Goal: Find specific page/section: Find specific page/section

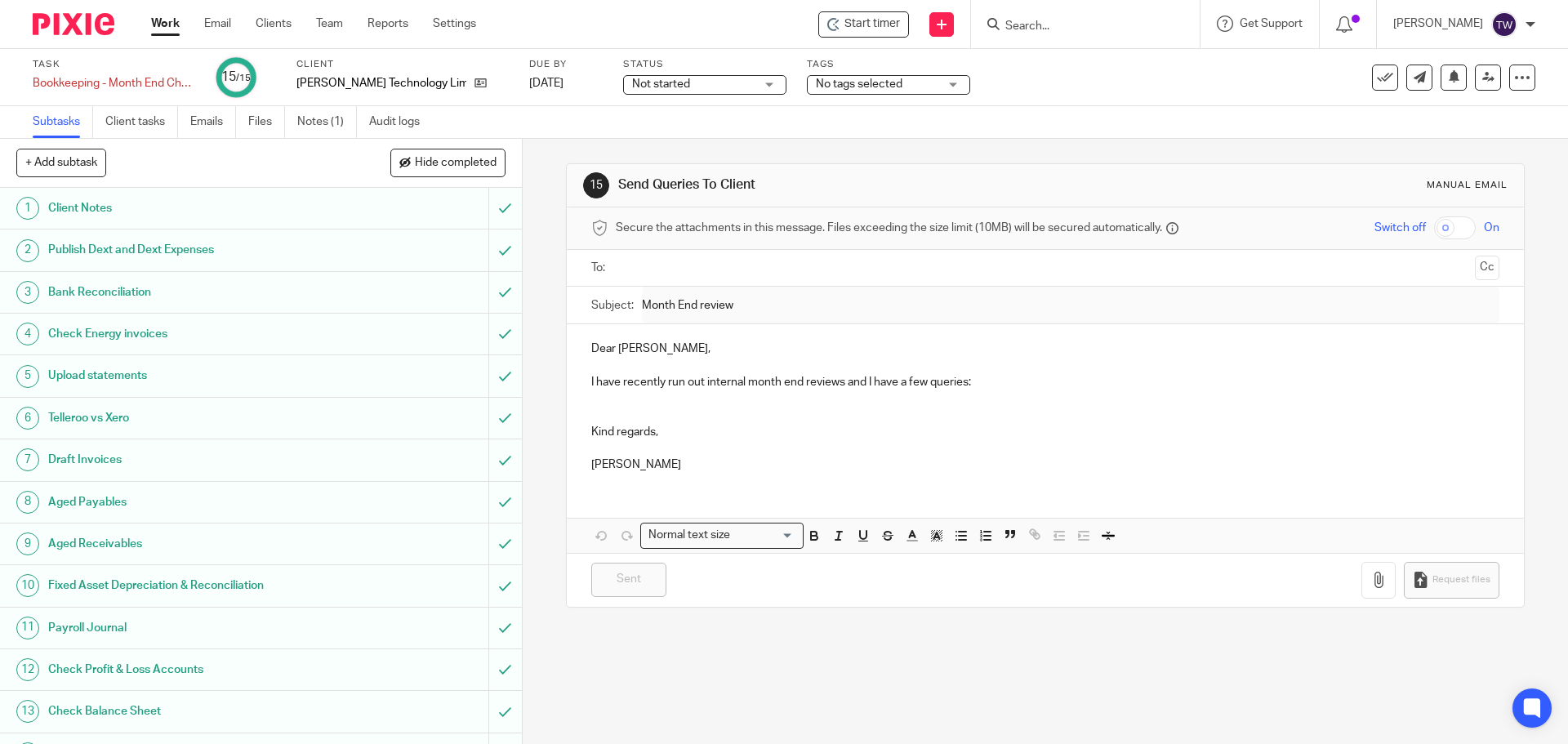
scroll to position [73, 0]
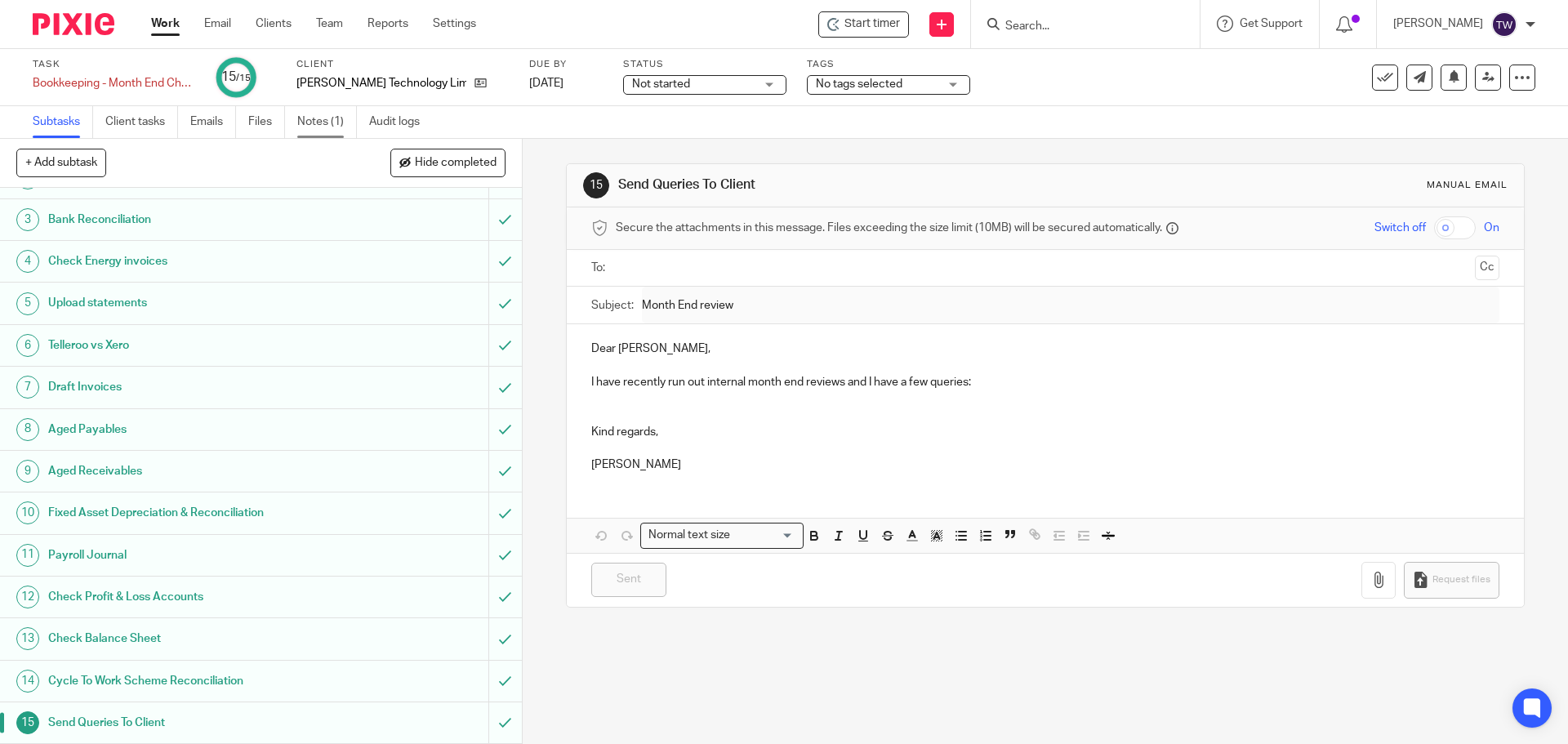
click at [315, 120] on link "Notes (1)" at bounding box center [327, 122] width 60 height 32
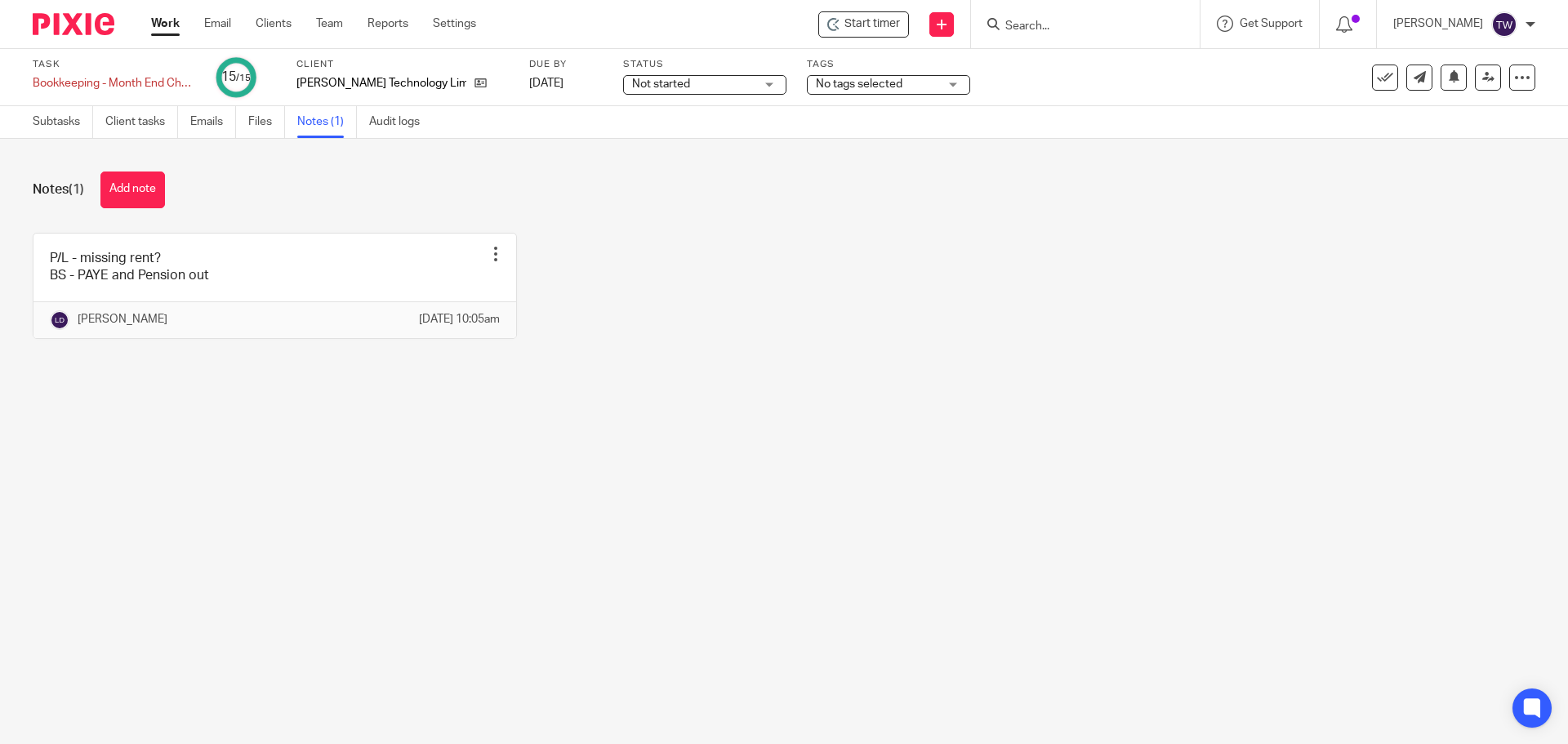
click at [1072, 25] on input "Search" at bounding box center [1077, 27] width 147 height 15
click at [172, 28] on link "Work" at bounding box center [166, 23] width 28 height 16
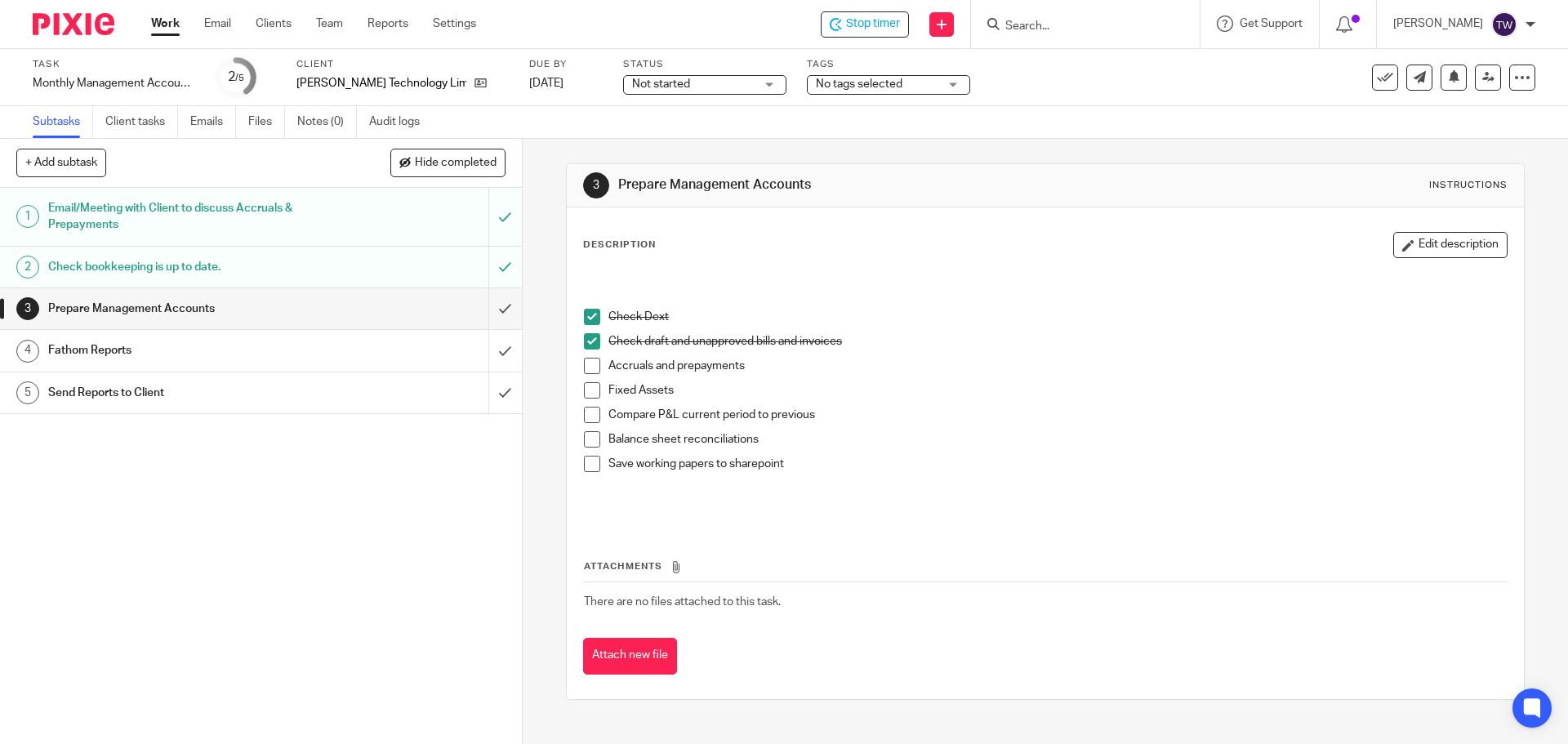
click at [593, 388] on span at bounding box center [592, 391] width 16 height 16
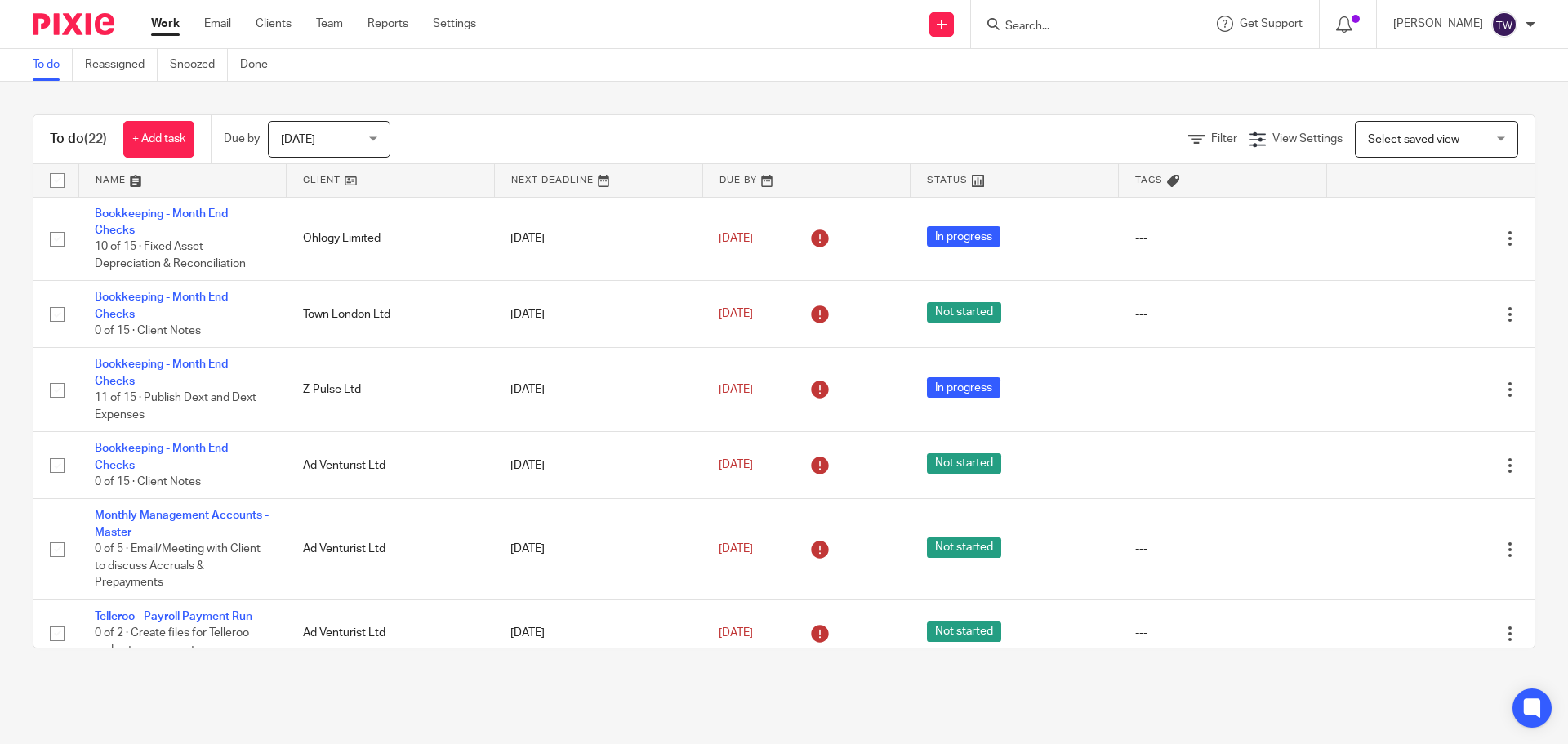
click at [1049, 35] on form at bounding box center [1091, 24] width 174 height 20
click at [1051, 29] on input "Search" at bounding box center [1077, 27] width 147 height 15
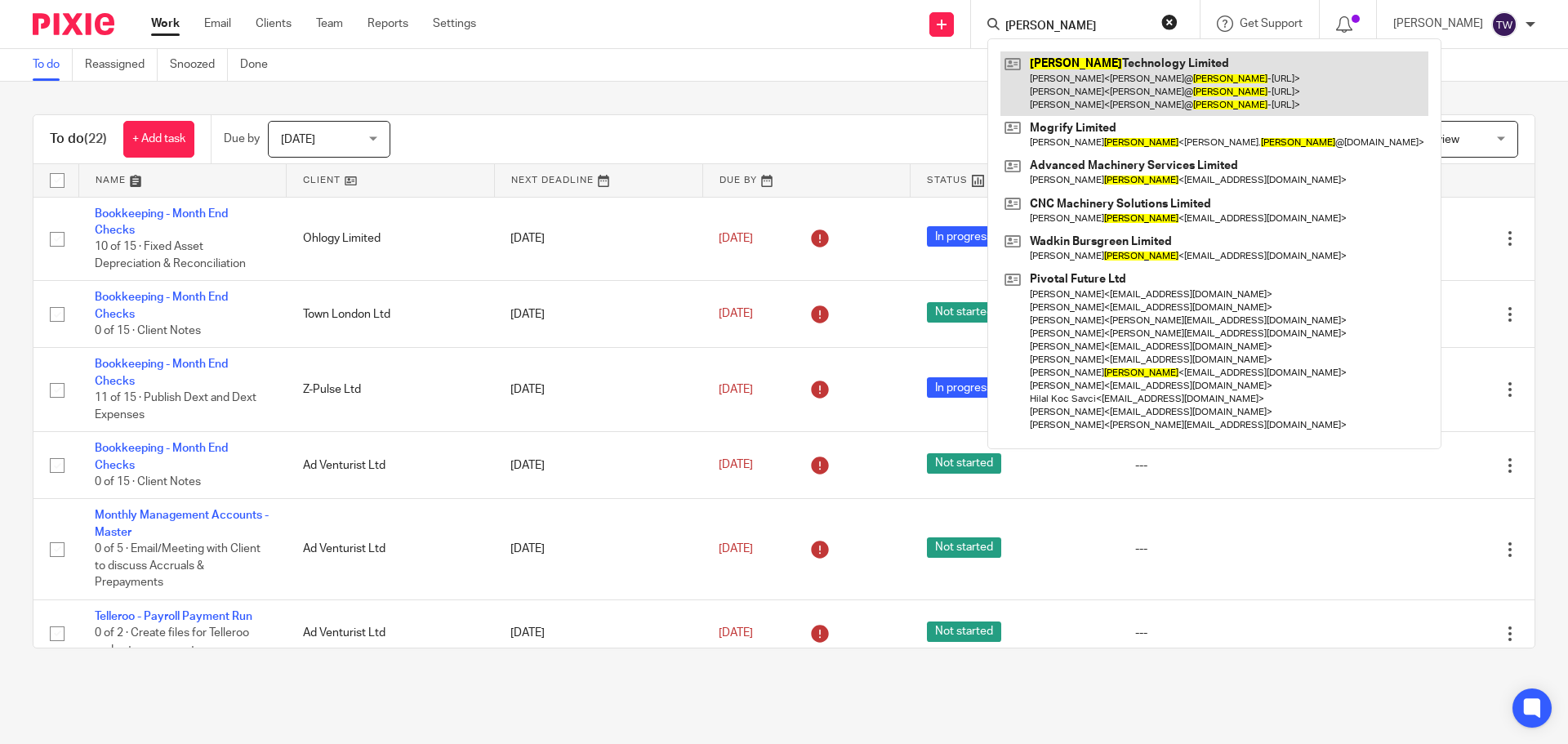
type input "[PERSON_NAME]"
click at [1080, 93] on link at bounding box center [1214, 84] width 428 height 65
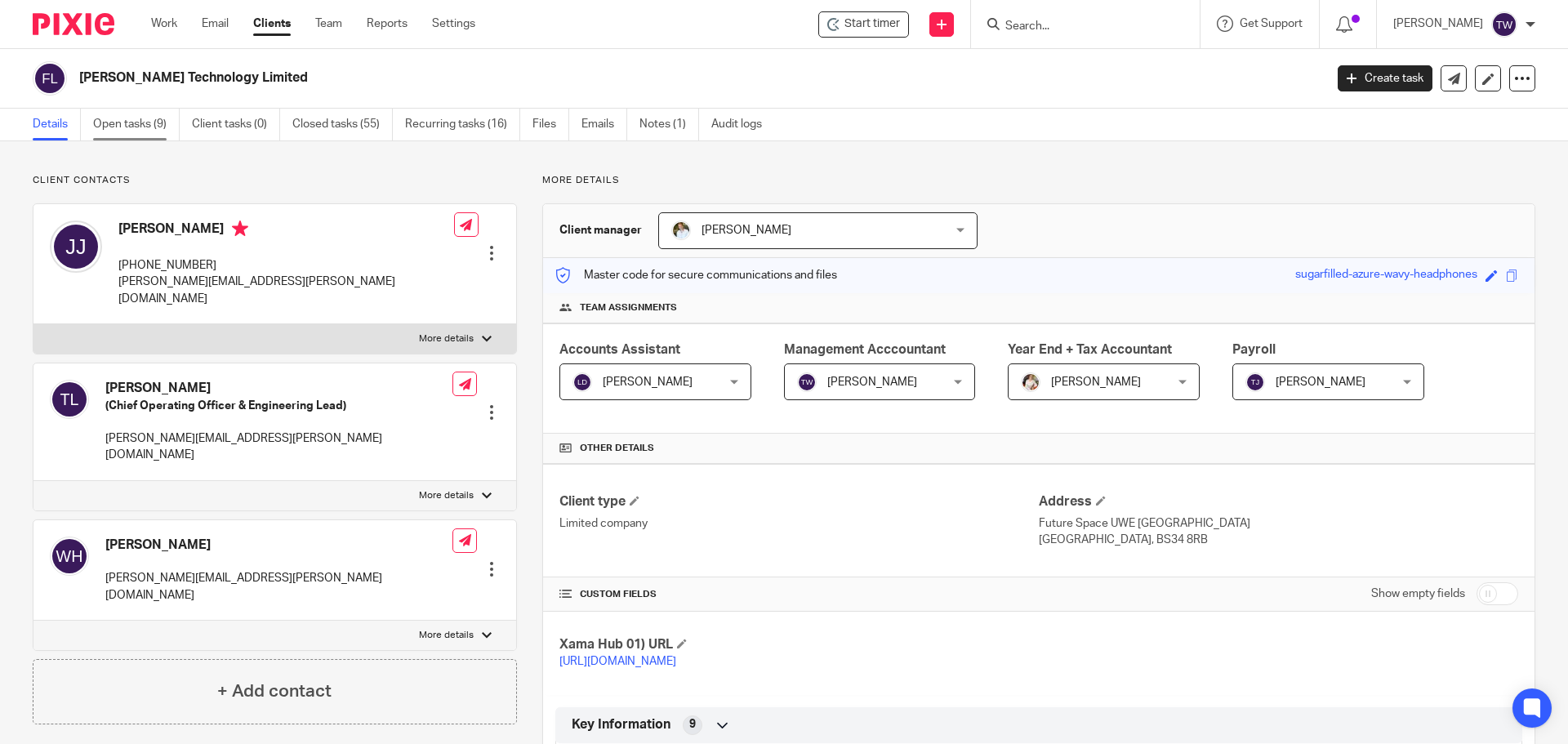
click at [135, 121] on link "Open tasks (9)" at bounding box center [136, 125] width 86 height 32
